Goal: Entertainment & Leisure: Consume media (video, audio)

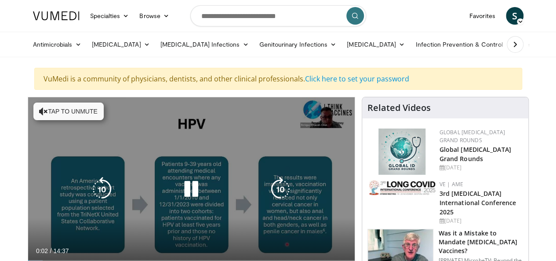
click at [184, 196] on icon "Video Player" at bounding box center [191, 189] width 25 height 25
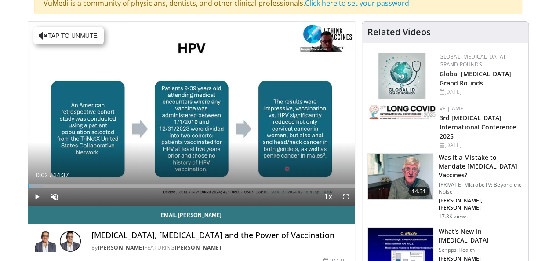
scroll to position [77, 0]
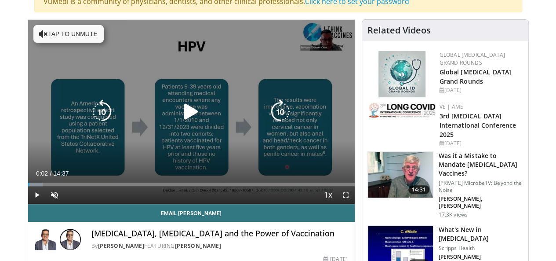
click at [181, 123] on icon "Video Player" at bounding box center [191, 111] width 25 height 25
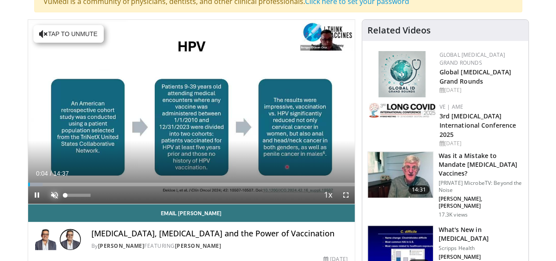
click at [46, 203] on span "Video Player" at bounding box center [55, 195] width 18 height 18
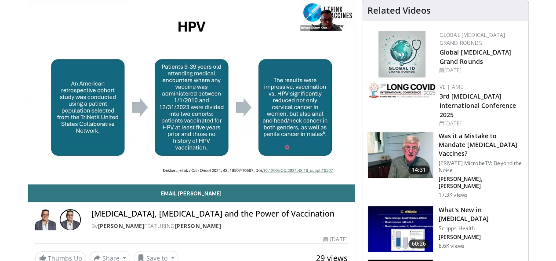
scroll to position [87, 0]
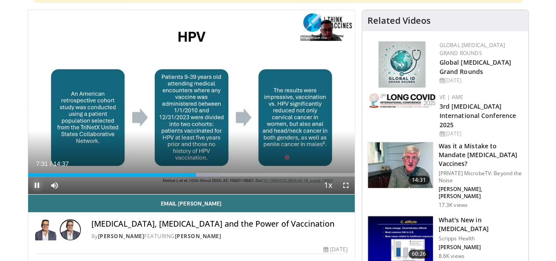
click at [28, 194] on span "Video Player" at bounding box center [37, 185] width 18 height 18
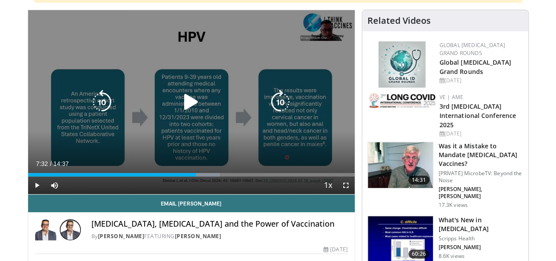
click at [186, 114] on icon "Video Player" at bounding box center [191, 102] width 25 height 25
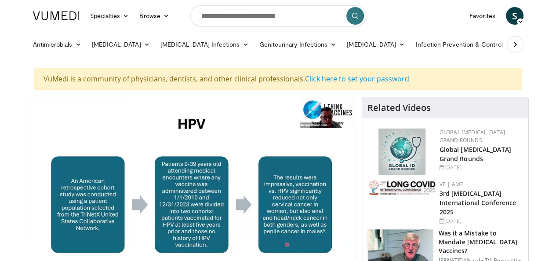
scroll to position [6, 0]
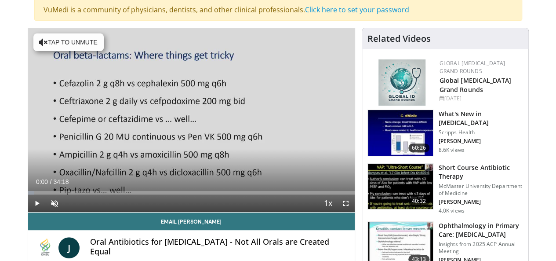
scroll to position [76, 0]
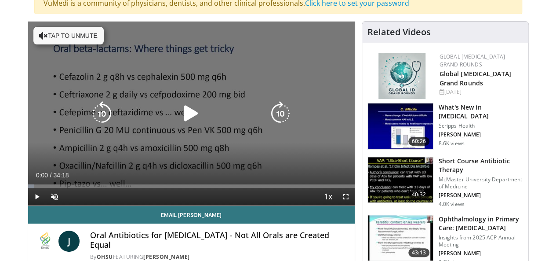
click at [181, 119] on icon "Video Player" at bounding box center [191, 113] width 25 height 25
click at [39, 36] on icon "Video Player" at bounding box center [43, 35] width 9 height 9
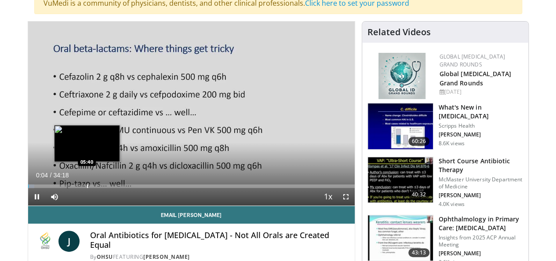
click at [65, 188] on div "Loaded : 1.93% 00:04 05:40" at bounding box center [191, 183] width 326 height 8
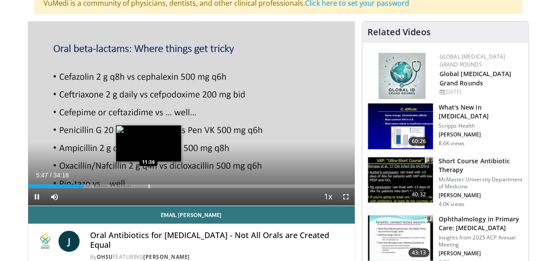
click at [149, 188] on div "Progress Bar" at bounding box center [149, 186] width 1 height 4
